Goal: Transaction & Acquisition: Purchase product/service

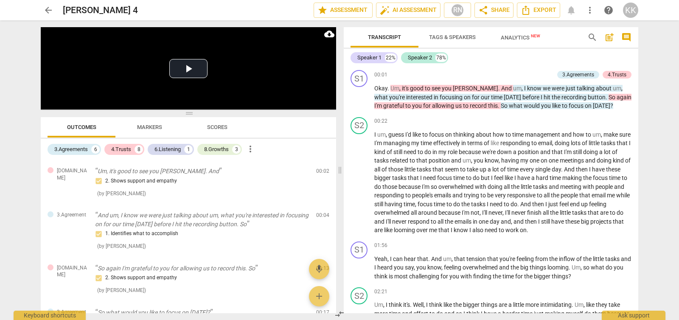
scroll to position [158, 0]
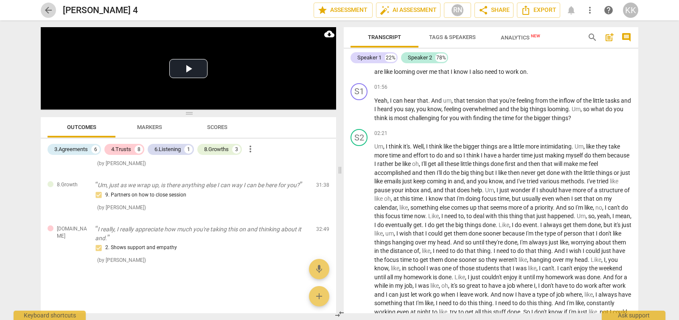
click at [45, 12] on span "arrow_back" at bounding box center [48, 10] width 10 height 10
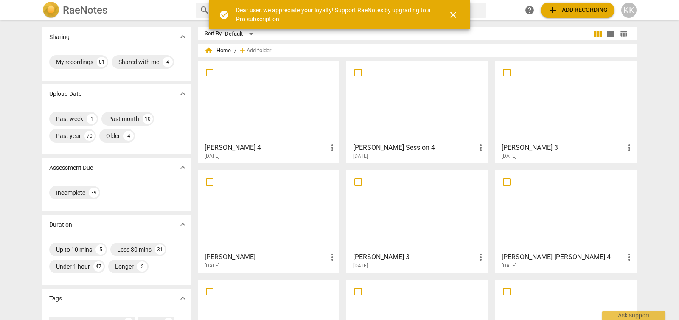
click at [563, 16] on button "add Add recording" at bounding box center [578, 10] width 74 height 15
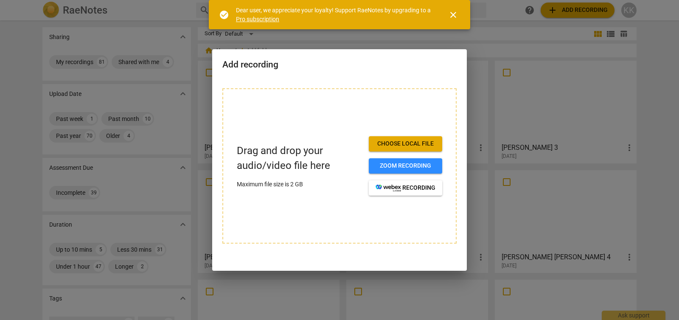
click at [413, 144] on span "Choose local file" at bounding box center [406, 144] width 60 height 8
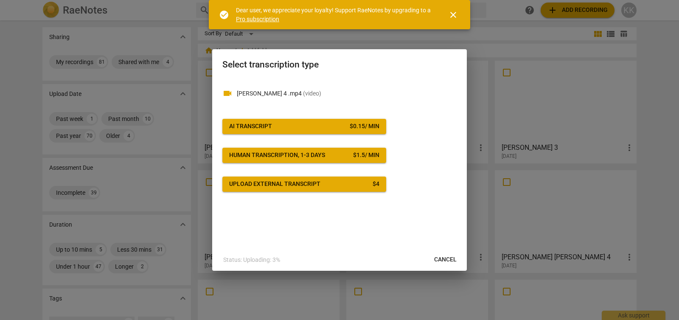
click at [364, 134] on button "AI Transcript $ 0.15 / min" at bounding box center [305, 126] width 164 height 15
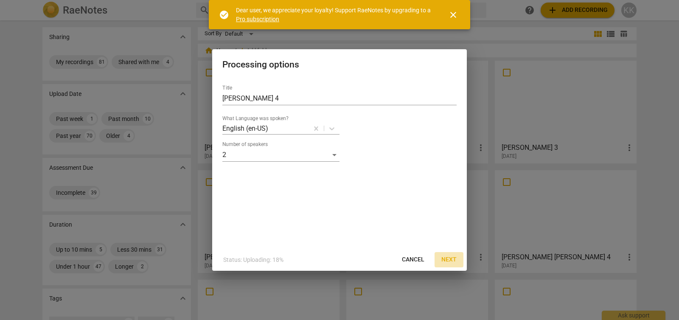
click at [452, 259] on span "Next" at bounding box center [449, 260] width 15 height 8
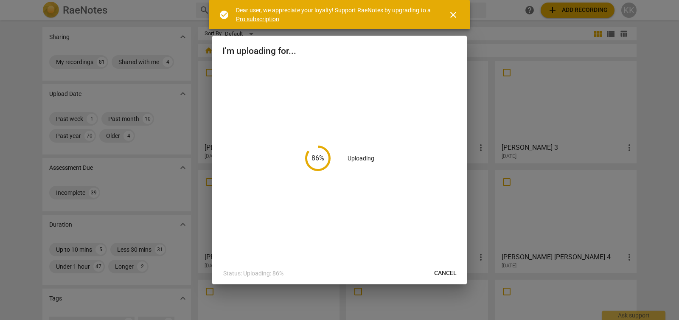
click at [454, 18] on span "close" at bounding box center [453, 15] width 10 height 10
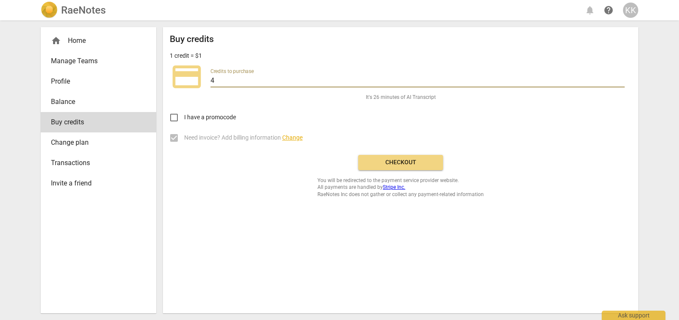
click at [622, 78] on input "4" at bounding box center [418, 81] width 414 height 12
click at [622, 78] on input "5" at bounding box center [418, 81] width 414 height 12
click at [622, 78] on input "6" at bounding box center [418, 81] width 414 height 12
click at [622, 78] on input "7" at bounding box center [418, 81] width 414 height 12
click at [622, 78] on input "8" at bounding box center [418, 81] width 414 height 12
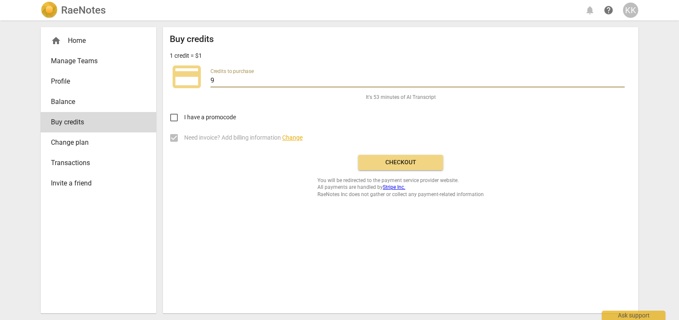
click at [622, 78] on input "9" at bounding box center [418, 81] width 414 height 12
click at [622, 78] on input "10" at bounding box center [418, 81] width 414 height 12
click at [622, 78] on input "11" at bounding box center [418, 81] width 414 height 12
click at [622, 78] on input "12" at bounding box center [418, 81] width 414 height 12
click at [622, 78] on input "13" at bounding box center [418, 81] width 414 height 12
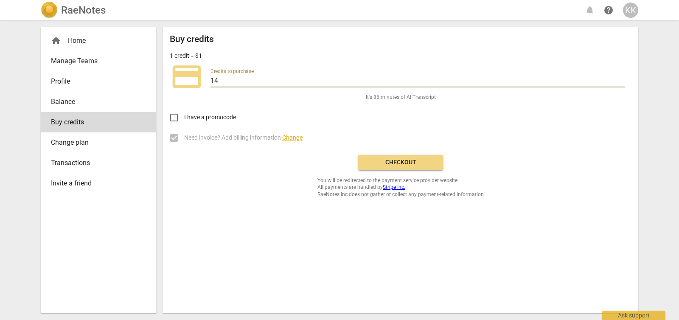
click at [622, 78] on input "14" at bounding box center [418, 81] width 414 height 12
click at [622, 78] on input "15" at bounding box center [418, 81] width 414 height 12
click at [622, 78] on input "16" at bounding box center [418, 81] width 414 height 12
click at [622, 78] on input "17" at bounding box center [418, 81] width 414 height 12
click at [622, 78] on input "18" at bounding box center [418, 81] width 414 height 12
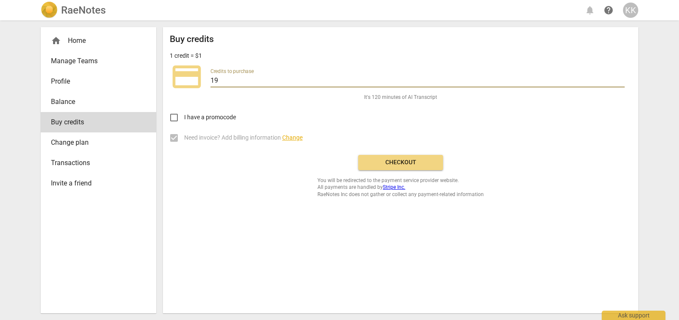
click at [622, 78] on input "19" at bounding box center [418, 81] width 414 height 12
type input "20"
click at [622, 78] on input "20" at bounding box center [418, 81] width 414 height 12
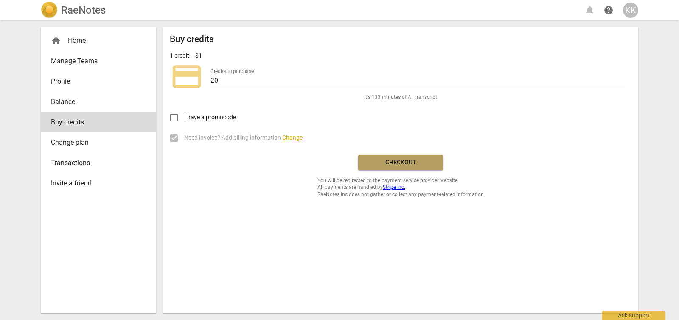
click at [425, 159] on span "Checkout" at bounding box center [400, 162] width 71 height 8
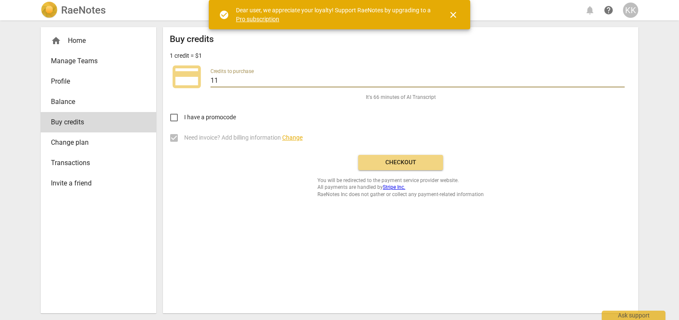
click at [620, 77] on input "11" at bounding box center [418, 81] width 414 height 12
click at [620, 77] on input "12" at bounding box center [418, 81] width 414 height 12
click at [620, 77] on input "13" at bounding box center [418, 81] width 414 height 12
click at [620, 77] on input "14" at bounding box center [418, 81] width 414 height 12
type input "15"
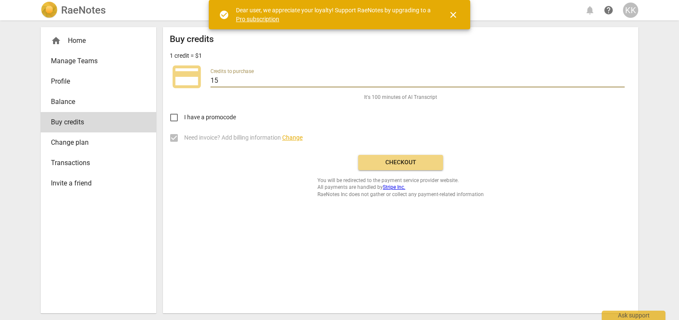
click at [620, 77] on input "15" at bounding box center [418, 81] width 414 height 12
click at [430, 157] on button "Checkout" at bounding box center [400, 162] width 85 height 15
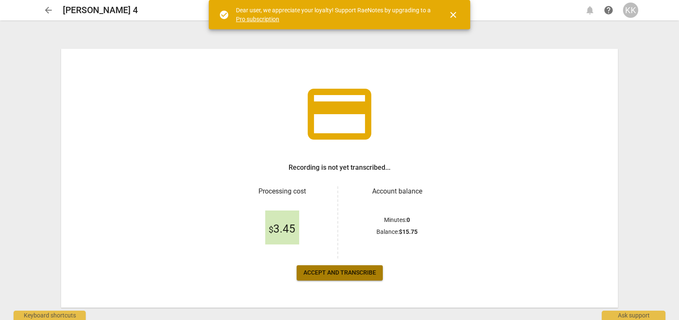
click at [341, 280] on button "Accept and transcribe" at bounding box center [340, 272] width 86 height 15
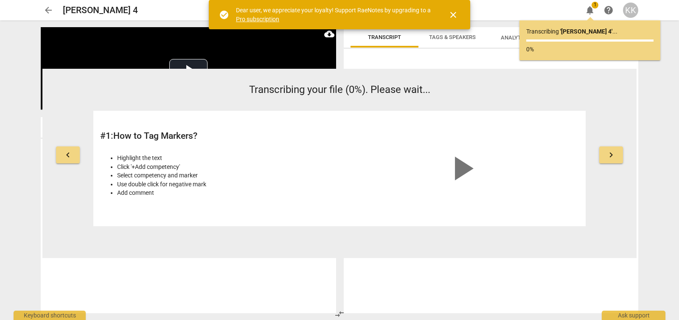
click at [451, 13] on span "close" at bounding box center [453, 15] width 10 height 10
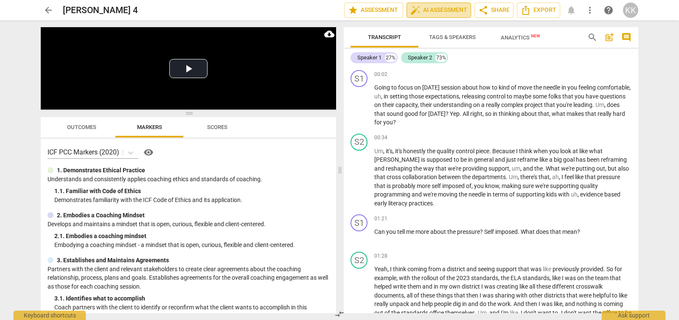
click at [437, 16] on button "auto_fix_high AI Assessment" at bounding box center [439, 10] width 65 height 15
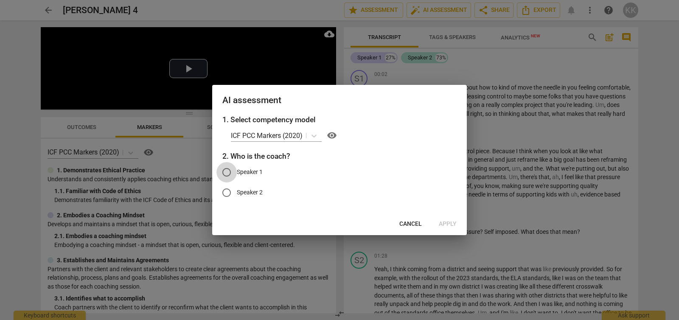
drag, startPoint x: 227, startPoint y: 176, endPoint x: 252, endPoint y: 182, distance: 25.7
click at [227, 176] on input "Speaker 1" at bounding box center [227, 172] width 20 height 20
radio input "true"
drag, startPoint x: 443, startPoint y: 223, endPoint x: 461, endPoint y: 221, distance: 18.3
click at [461, 221] on div "Cancel Apply" at bounding box center [339, 224] width 251 height 15
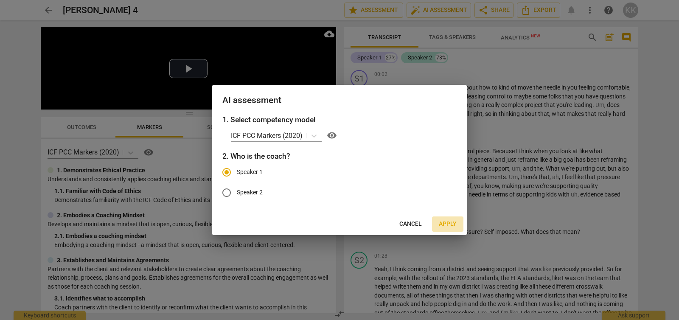
click at [453, 221] on span "Apply" at bounding box center [448, 224] width 18 height 8
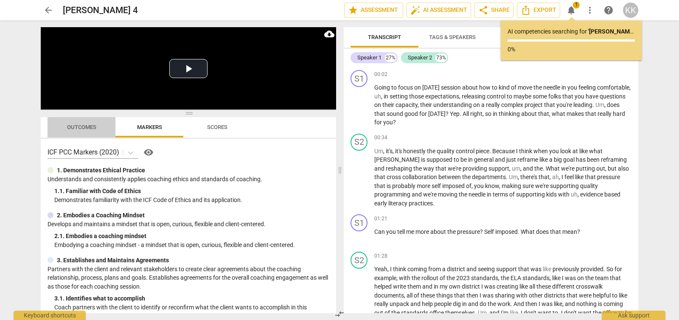
click at [87, 126] on span "Outcomes" at bounding box center [81, 127] width 29 height 6
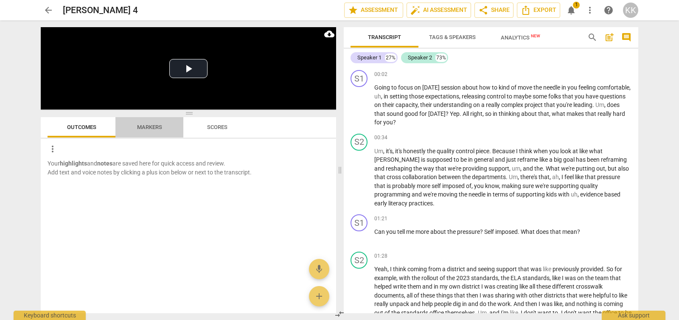
click at [155, 122] on span "Markers" at bounding box center [149, 127] width 45 height 11
